Goal: Task Accomplishment & Management: Use online tool/utility

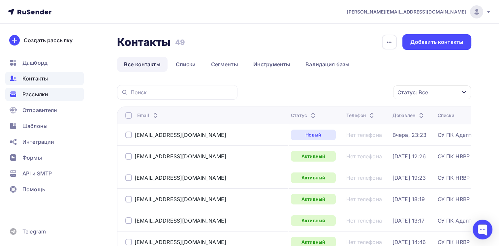
click at [38, 96] on span "Рассылки" at bounding box center [35, 94] width 26 height 8
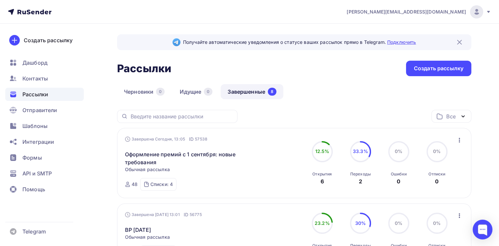
click at [397, 42] on link "Подключить" at bounding box center [402, 42] width 29 height 6
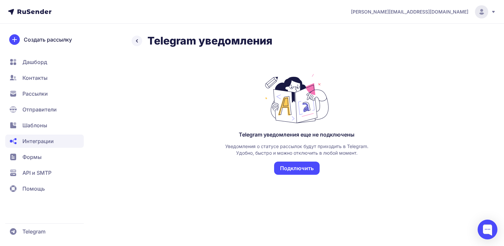
click at [290, 169] on button "Подключить" at bounding box center [297, 168] width 46 height 13
